Goal: Task Accomplishment & Management: Manage account settings

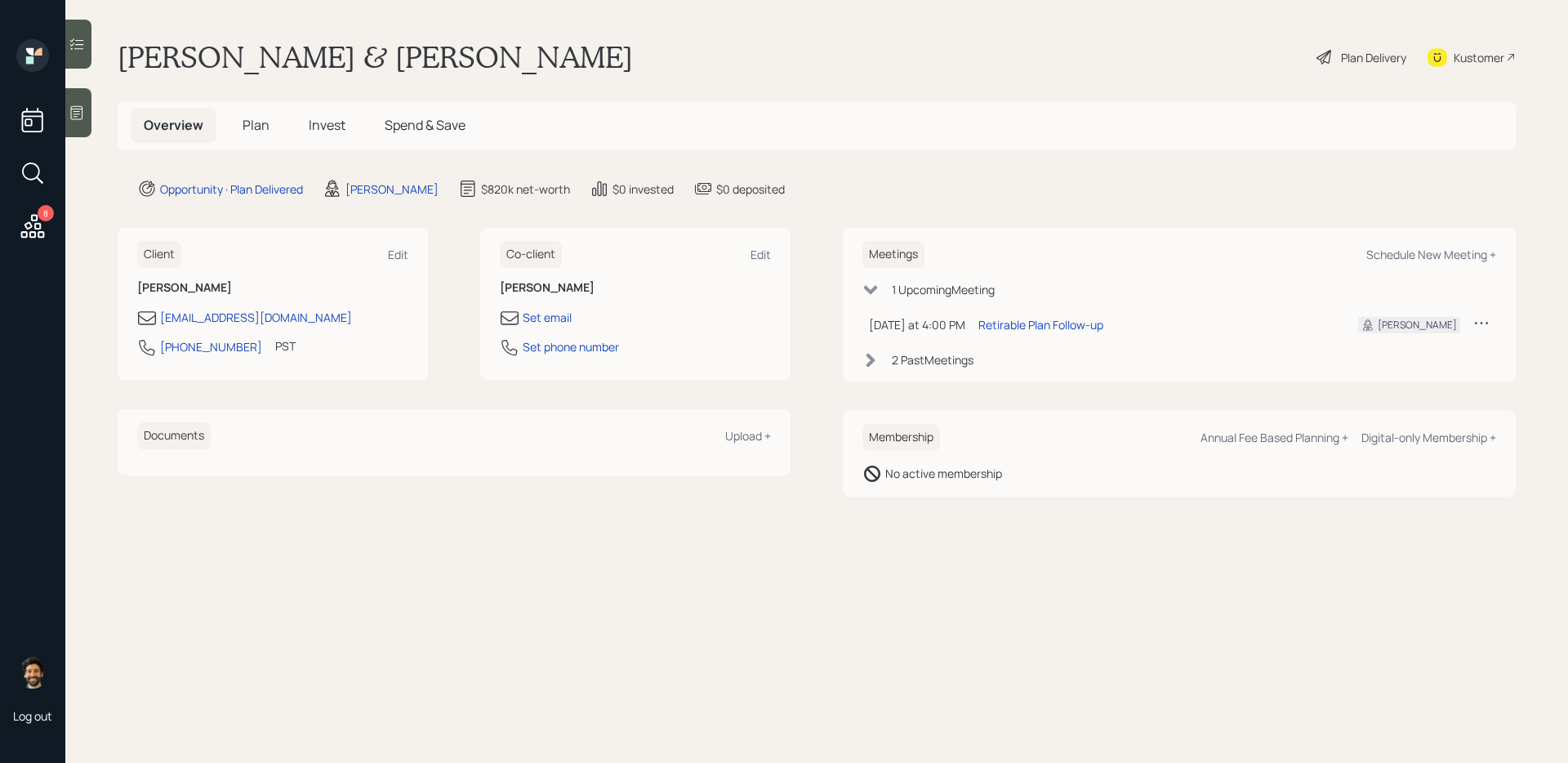
click at [1478, 319] on icon at bounding box center [1482, 323] width 17 height 17
click at [1385, 368] on div "Cancel" at bounding box center [1431, 369] width 117 height 16
